Goal: Navigation & Orientation: Locate item on page

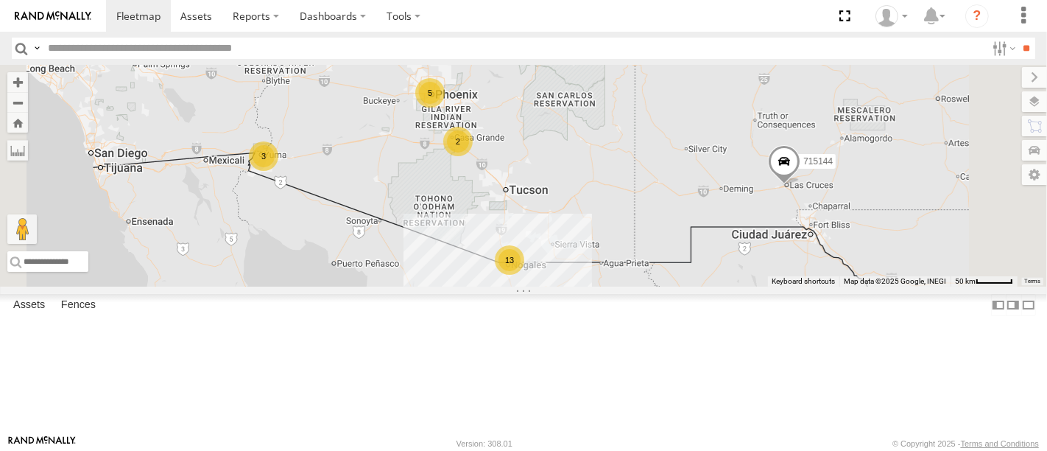
click at [0, 0] on div "F19-02 (60) - [PERSON_NAME]" at bounding box center [0, 0] width 0 height 0
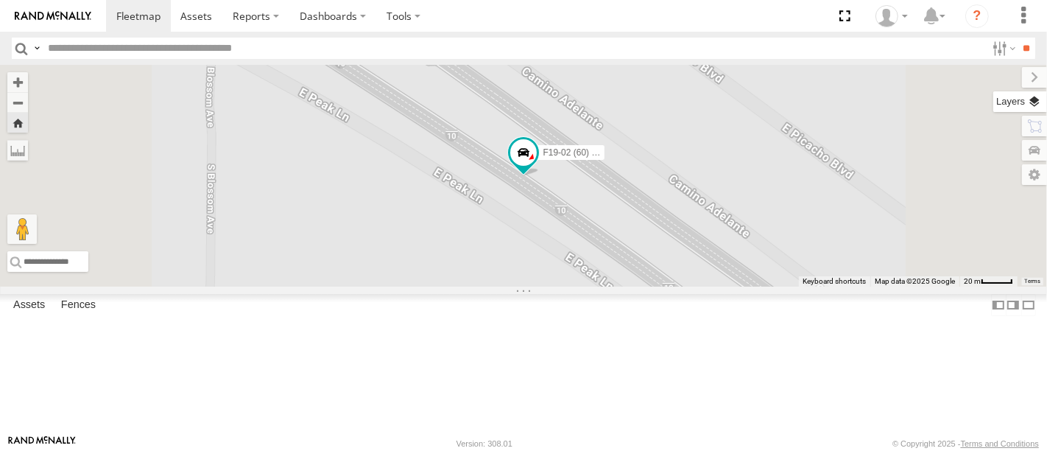
click at [1028, 97] on label at bounding box center [1020, 101] width 54 height 21
click at [0, 0] on span "Basemaps" at bounding box center [0, 0] width 0 height 0
click at [0, 0] on span "Satellite" at bounding box center [0, 0] width 0 height 0
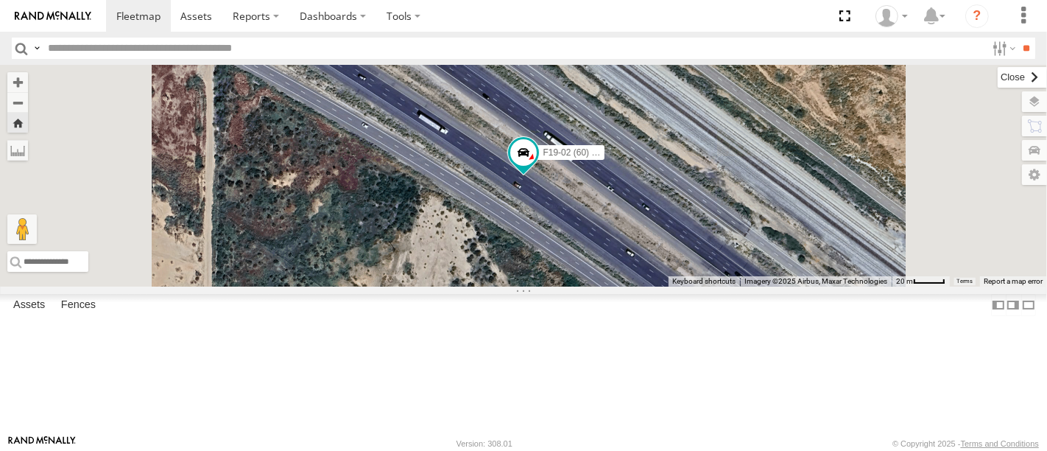
click at [998, 72] on label at bounding box center [1022, 77] width 49 height 21
